Goal: Navigation & Orientation: Find specific page/section

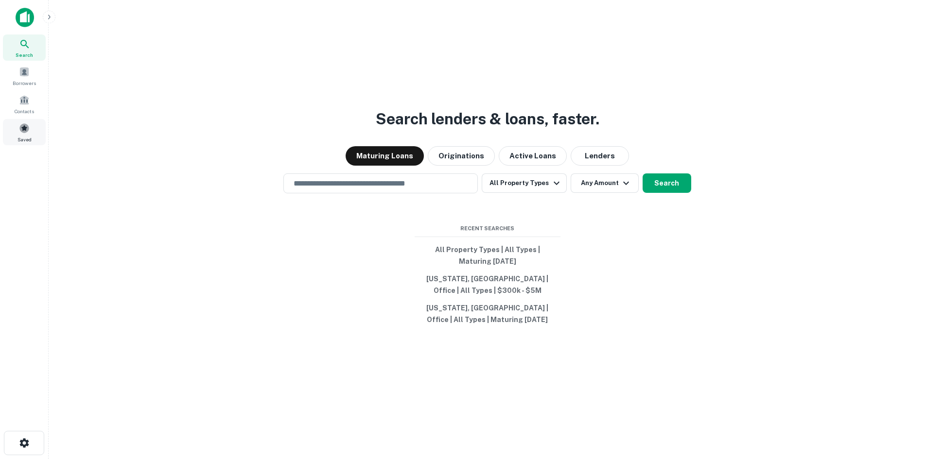
click at [24, 135] on div "Saved" at bounding box center [24, 132] width 43 height 26
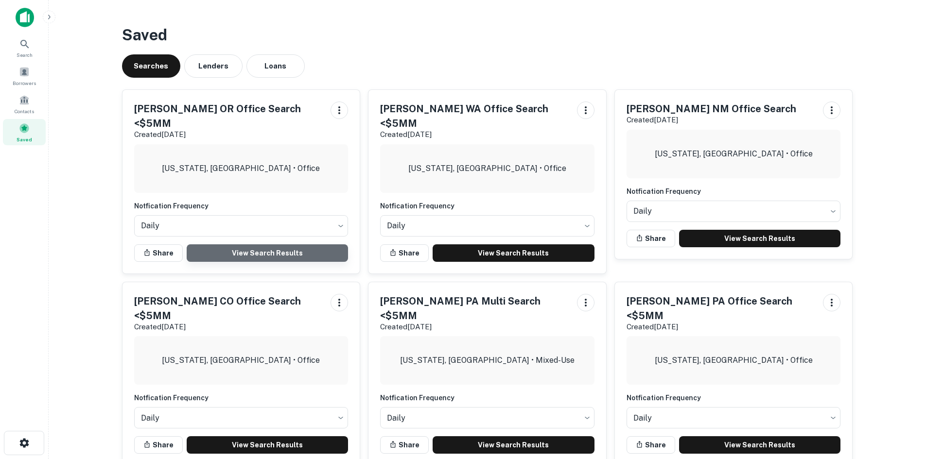
click at [250, 245] on link "View Search Results" at bounding box center [268, 254] width 162 height 18
